Goal: Information Seeking & Learning: Learn about a topic

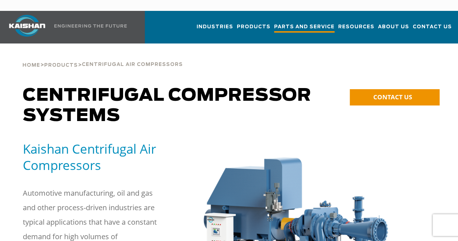
click at [277, 23] on span "Parts and Service" at bounding box center [304, 28] width 60 height 10
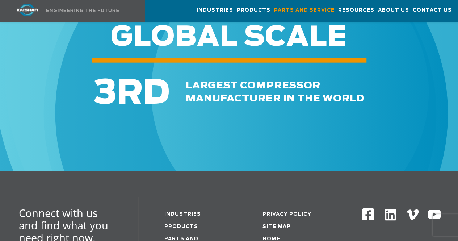
scroll to position [796, 0]
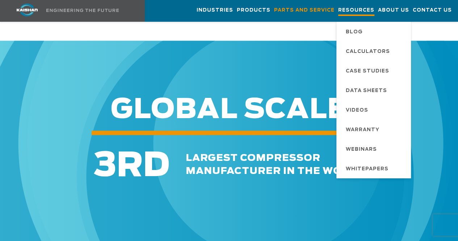
click at [352, 11] on span "Resources" at bounding box center [356, 11] width 36 height 10
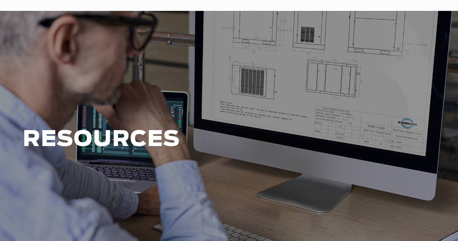
click at [380, 11] on div "RESOURCES" at bounding box center [229, 146] width 458 height 271
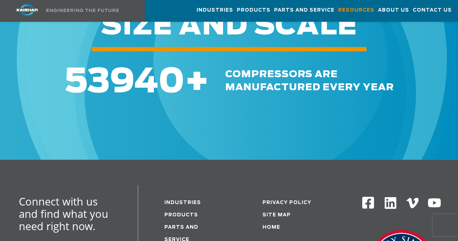
scroll to position [868, 0]
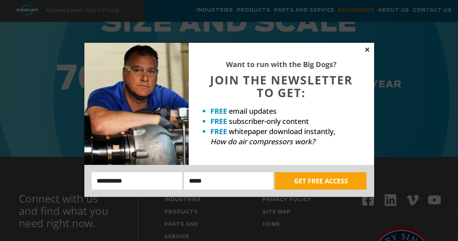
click at [365, 49] on icon at bounding box center [367, 49] width 7 height 7
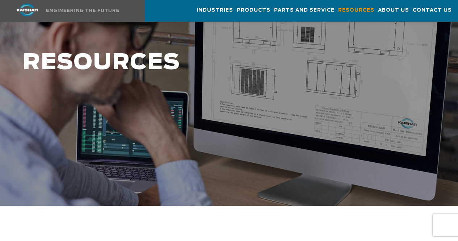
scroll to position [75, 0]
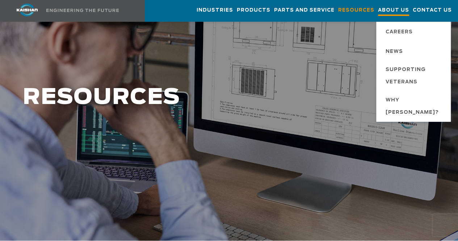
click at [387, 13] on span "About Us" at bounding box center [393, 11] width 31 height 10
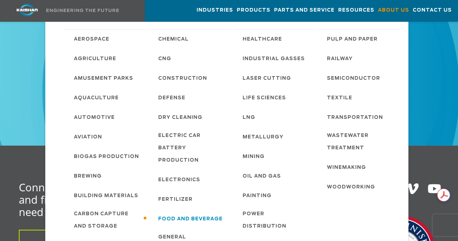
click at [194, 214] on span "Food and Beverage" at bounding box center [190, 219] width 64 height 12
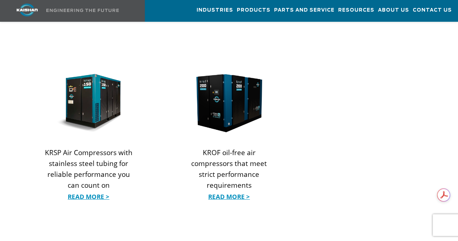
scroll to position [904, 0]
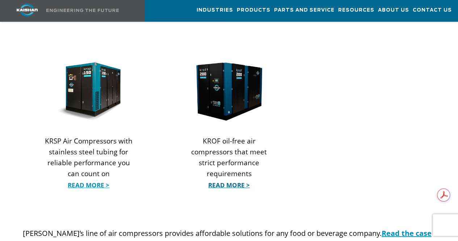
click at [222, 179] on link "Read More >" at bounding box center [229, 184] width 88 height 11
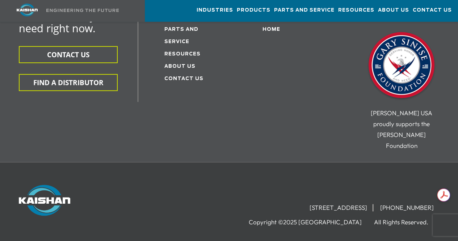
scroll to position [2995, 0]
